Goal: Information Seeking & Learning: Find specific page/section

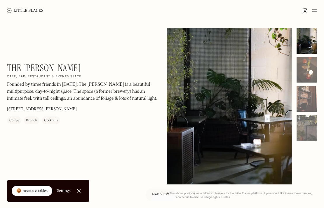
click at [228, 87] on div at bounding box center [228, 106] width 125 height 156
click at [298, 42] on div at bounding box center [306, 41] width 20 height 26
click at [303, 73] on div at bounding box center [306, 70] width 20 height 26
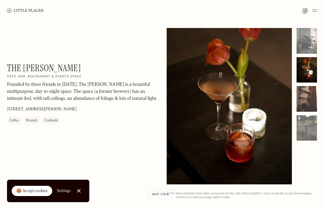
click at [303, 108] on div at bounding box center [306, 99] width 20 height 26
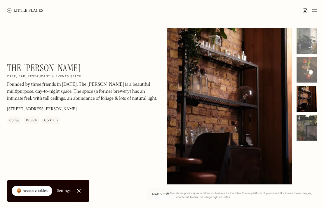
click at [309, 125] on div at bounding box center [306, 128] width 20 height 26
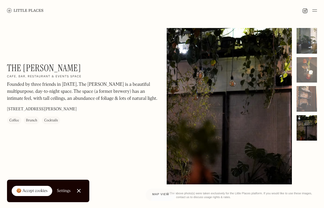
click at [310, 53] on div at bounding box center [306, 41] width 20 height 26
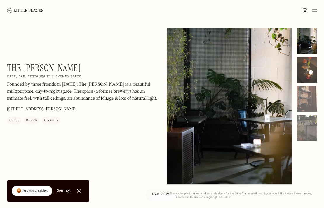
click at [306, 67] on div at bounding box center [306, 70] width 20 height 26
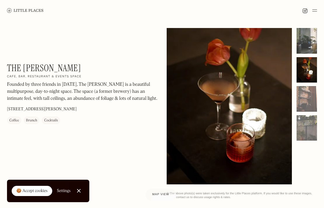
click at [304, 38] on div at bounding box center [306, 41] width 20 height 26
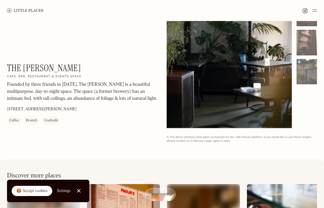
scroll to position [3, 0]
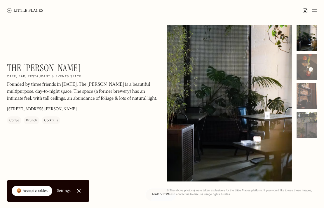
click at [27, 9] on img at bounding box center [25, 10] width 36 height 4
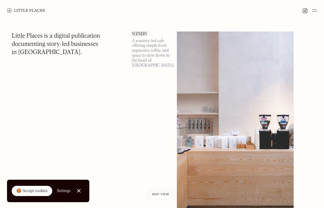
scroll to position [753, 0]
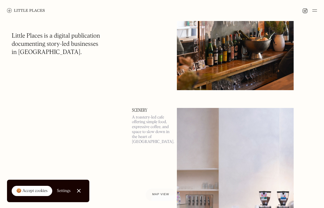
click at [313, 9] on img at bounding box center [314, 10] width 5 height 7
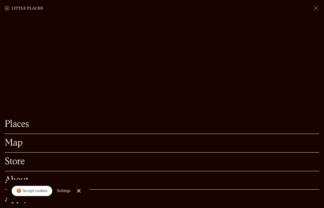
click at [19, 141] on link "Map" at bounding box center [162, 142] width 314 height 9
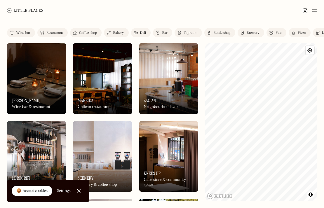
click at [323, 138] on html "Places Map Store About Apply 🍪 Accept cookies Settings Close Cookie Popup Close…" at bounding box center [162, 104] width 324 height 208
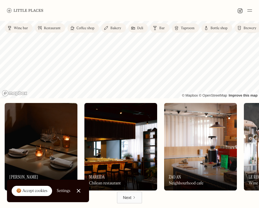
click at [112, 116] on div "Label Wine bar Restaurant Coffee shop Bakery Deli Bar Taproom Bottle shop Brewe…" at bounding box center [129, 114] width 259 height 187
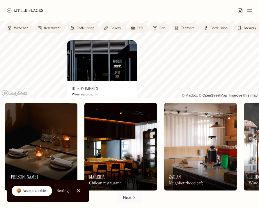
click at [112, 75] on img at bounding box center [102, 60] width 70 height 41
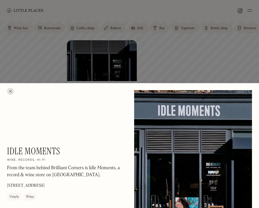
click at [181, 60] on div at bounding box center [129, 104] width 259 height 208
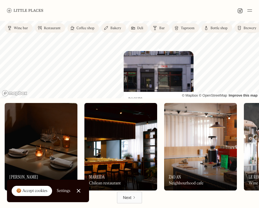
click at [177, 79] on img at bounding box center [159, 71] width 70 height 41
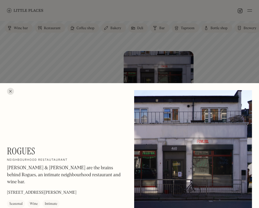
click at [235, 80] on div at bounding box center [129, 104] width 259 height 208
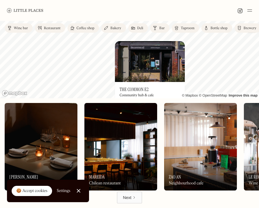
click at [139, 30] on div "Label Wine bar Restaurant Coffee shop Bakery Deli Bar Taproom Bottle shop Brewe…" at bounding box center [129, 114] width 259 height 187
click at [147, 61] on img at bounding box center [150, 61] width 70 height 41
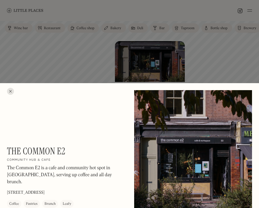
click at [104, 68] on div at bounding box center [129, 104] width 259 height 208
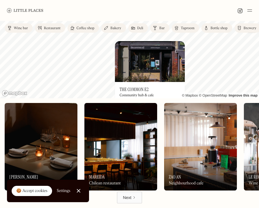
click at [176, 37] on div "Wine bar Restaurant Coffee shop Bakery Deli Bar Taproom Bottle shop Brewery Pub…" at bounding box center [158, 30] width 316 height 19
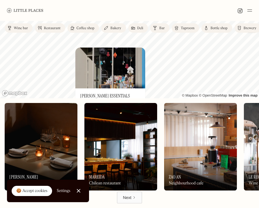
click at [83, 63] on img at bounding box center [110, 68] width 70 height 41
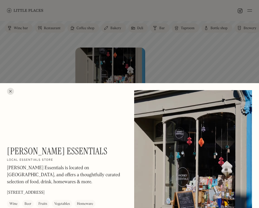
click at [169, 64] on div at bounding box center [129, 104] width 259 height 208
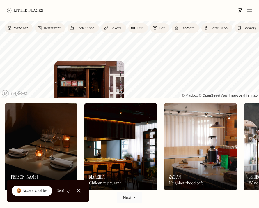
click at [118, 81] on img at bounding box center [90, 81] width 70 height 41
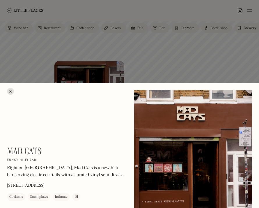
click at [158, 63] on div at bounding box center [129, 104] width 259 height 208
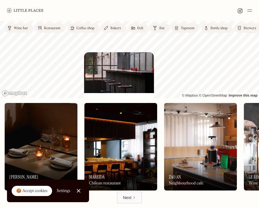
click at [106, 65] on img at bounding box center [119, 72] width 70 height 41
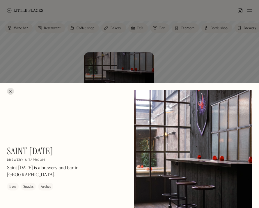
click at [60, 73] on div at bounding box center [129, 104] width 259 height 208
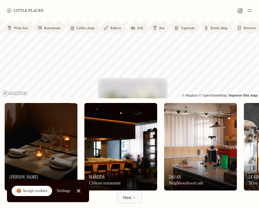
click at [133, 83] on img at bounding box center [133, 98] width 70 height 41
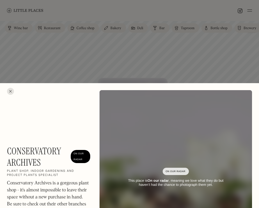
click at [75, 77] on div at bounding box center [129, 104] width 259 height 208
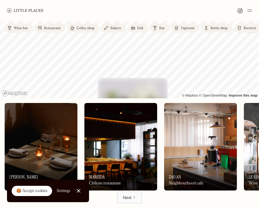
drag, startPoint x: 100, startPoint y: 103, endPoint x: 105, endPoint y: 127, distance: 24.9
click at [105, 127] on div "On Our Radar [PERSON_NAME] Wine bar & restaurant On Our Radar [PERSON_NAME] Win…" at bounding box center [129, 144] width 259 height 93
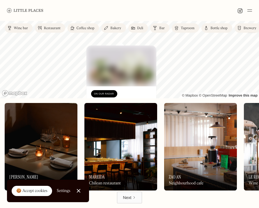
click at [87, 31] on div "Label Wine bar Restaurant Coffee shop Bakery Deli Bar Taproom Bottle shop Brewe…" at bounding box center [129, 114] width 259 height 187
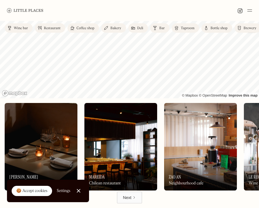
click at [25, 29] on div "Wine bar" at bounding box center [21, 28] width 14 height 3
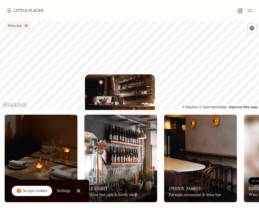
click at [122, 89] on img at bounding box center [120, 94] width 70 height 41
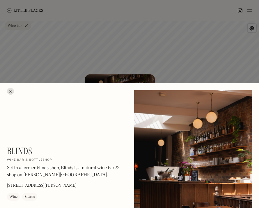
click at [192, 68] on div at bounding box center [129, 104] width 259 height 208
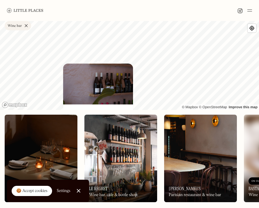
click at [94, 83] on img at bounding box center [98, 84] width 70 height 41
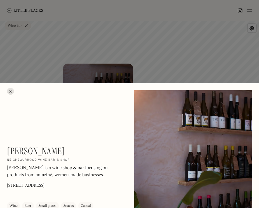
click at [158, 65] on div at bounding box center [129, 104] width 259 height 208
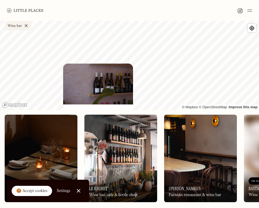
click at [103, 90] on img at bounding box center [98, 84] width 70 height 41
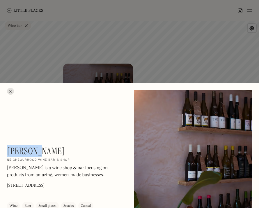
drag, startPoint x: 47, startPoint y: 148, endPoint x: 7, endPoint y: 148, distance: 40.5
click at [7, 148] on div "[PERSON_NAME] On Our Radar Neighbourhood wine bar & shop [PERSON_NAME] is a win…" at bounding box center [66, 177] width 118 height 64
copy h1 "[PERSON_NAME]"
